Goal: Find specific page/section: Find specific page/section

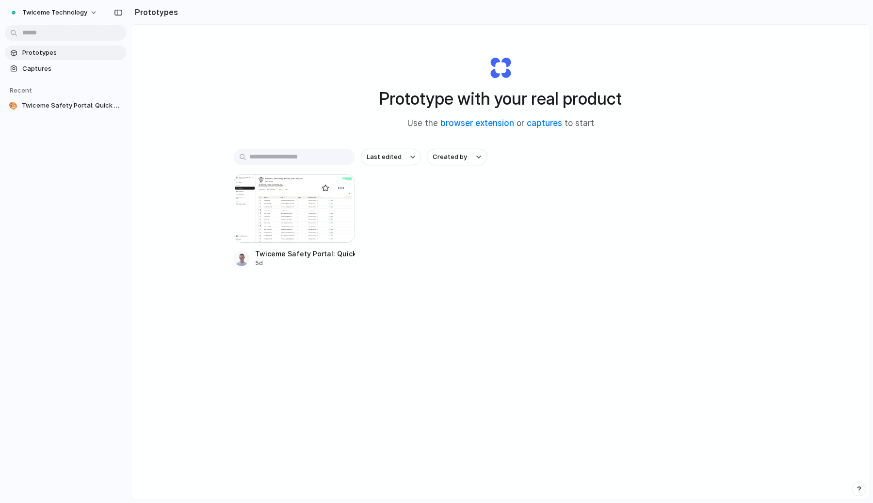
click at [289, 215] on div at bounding box center [294, 208] width 121 height 69
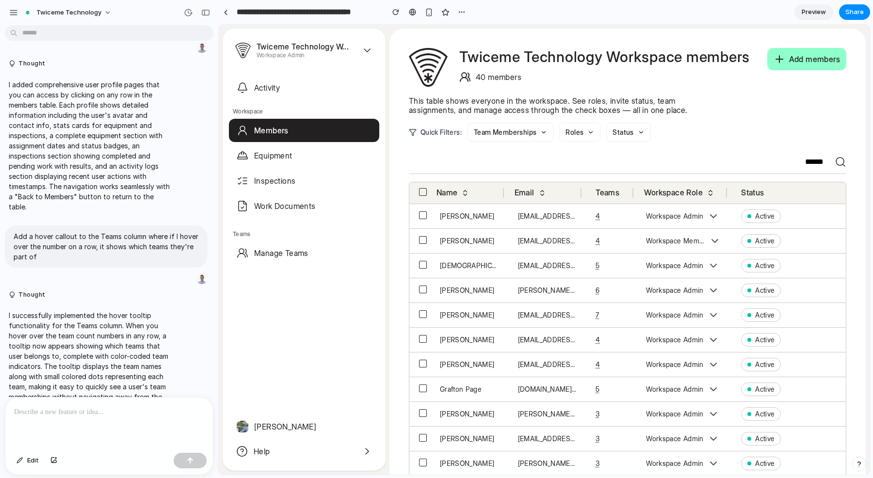
scroll to position [290, 0]
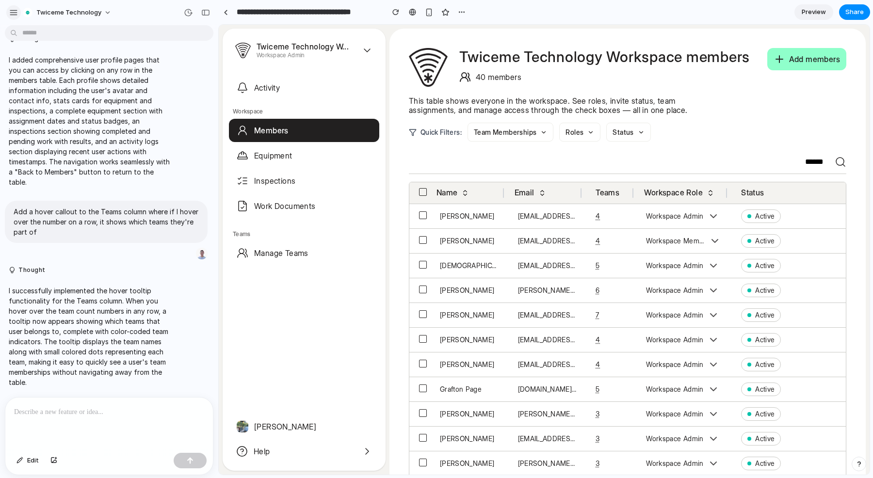
click at [15, 10] on div "button" at bounding box center [13, 12] width 9 height 9
click at [464, 216] on div "[PERSON_NAME]" at bounding box center [469, 216] width 59 height 9
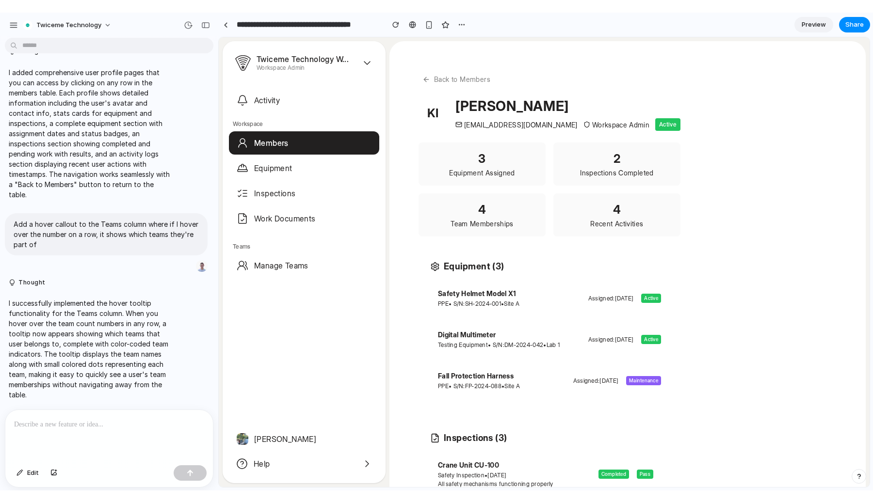
scroll to position [265, 0]
